Goal: Information Seeking & Learning: Compare options

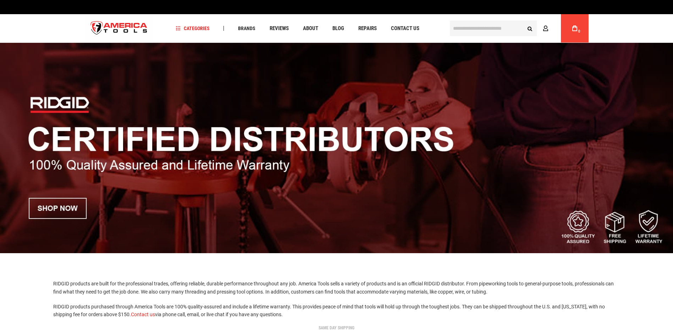
drag, startPoint x: 0, startPoint y: 0, endPoint x: 468, endPoint y: 27, distance: 469.1
click at [468, 27] on input "text" at bounding box center [493, 29] width 87 height 16
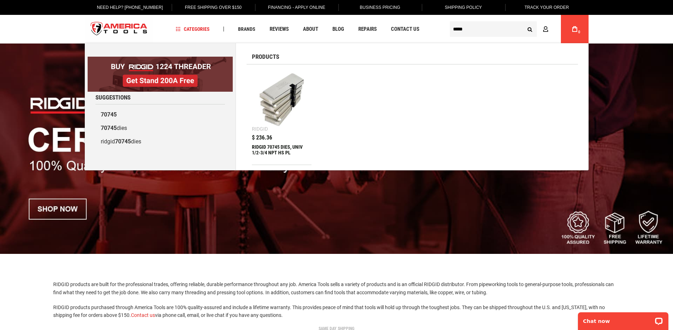
type input "*****"
click at [268, 149] on div "RIDGID 70745 DIES, UNIV 1/2-3/4 NPT HS PL" at bounding box center [282, 152] width 60 height 17
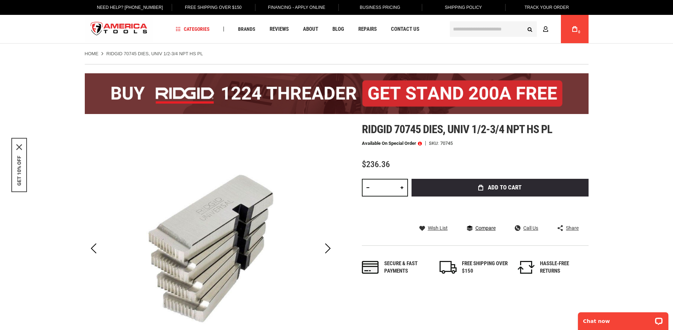
click at [487, 228] on span "Compare" at bounding box center [485, 228] width 20 height 5
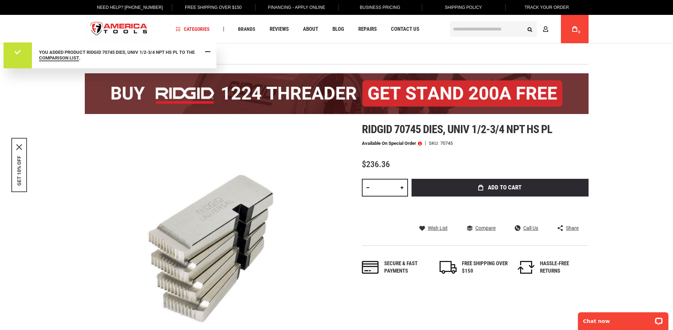
click at [207, 51] on span "Close Message" at bounding box center [207, 51] width 5 height 5
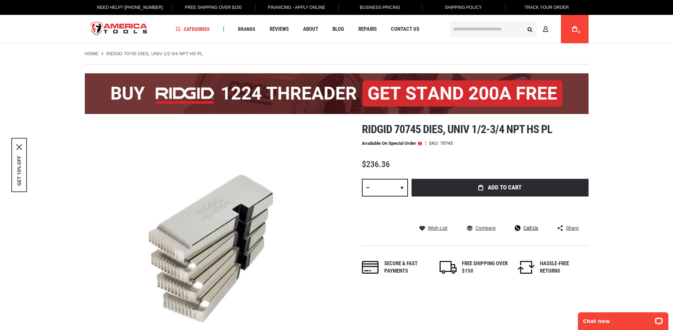
click at [530, 228] on span "Call Us" at bounding box center [530, 228] width 15 height 5
click at [402, 28] on span "Contact Us" at bounding box center [405, 29] width 28 height 5
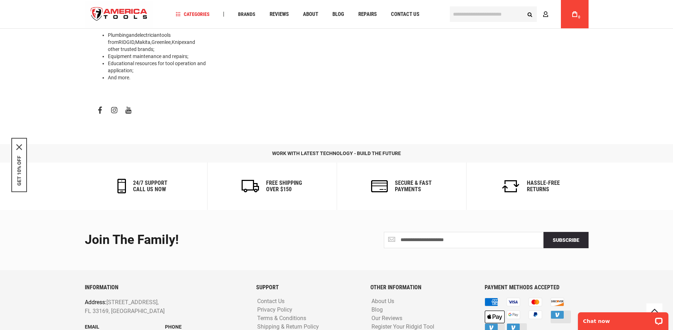
scroll to position [341, 0]
